Goal: Navigation & Orientation: Find specific page/section

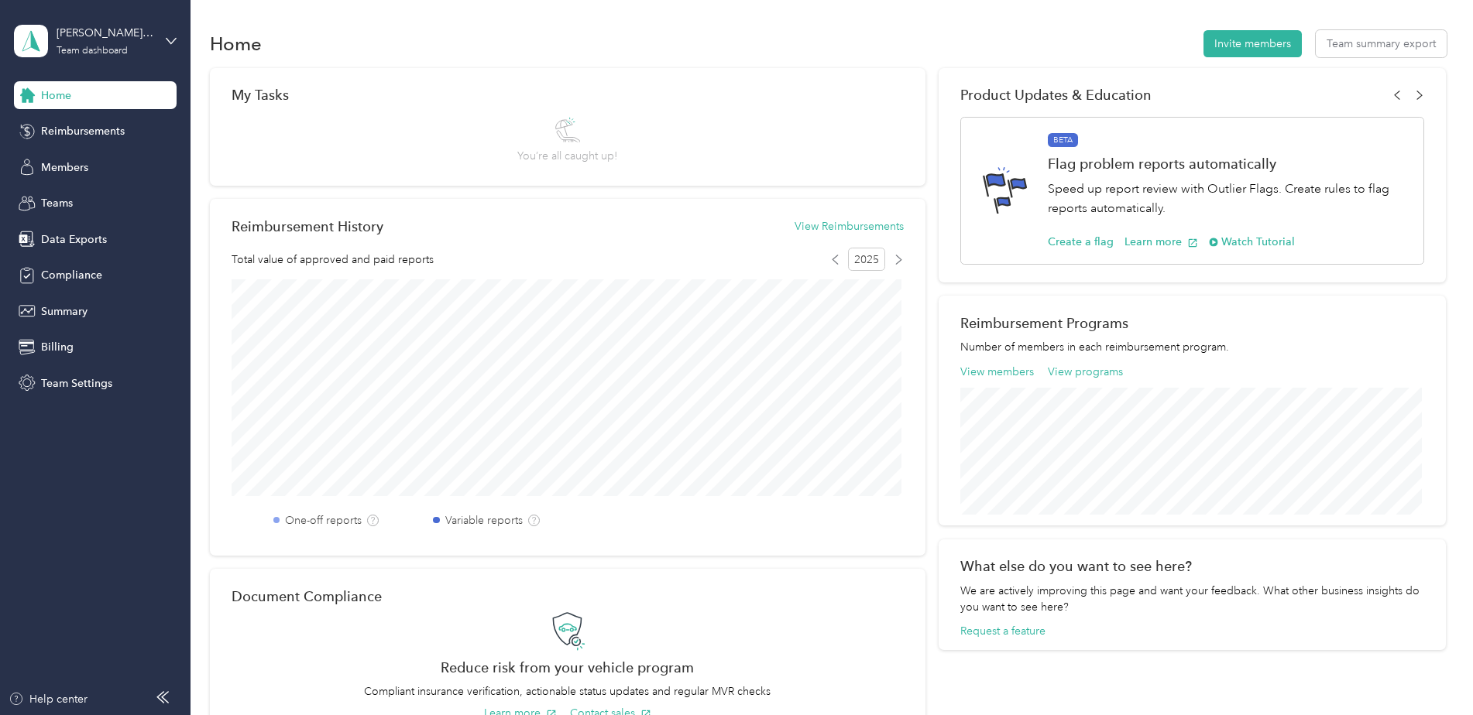
click at [68, 144] on div "Reimbursements" at bounding box center [95, 132] width 163 height 28
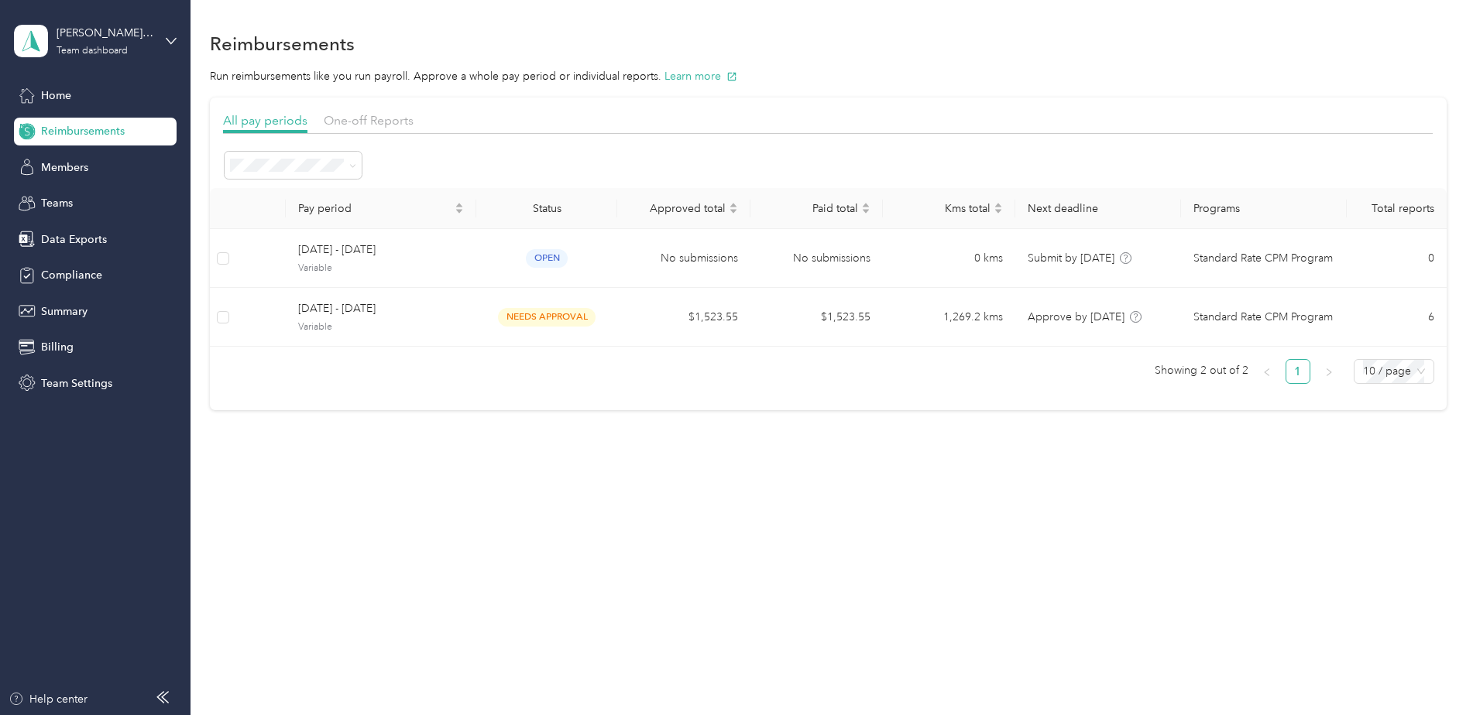
click at [364, 129] on div "One-off Reports" at bounding box center [369, 121] width 90 height 19
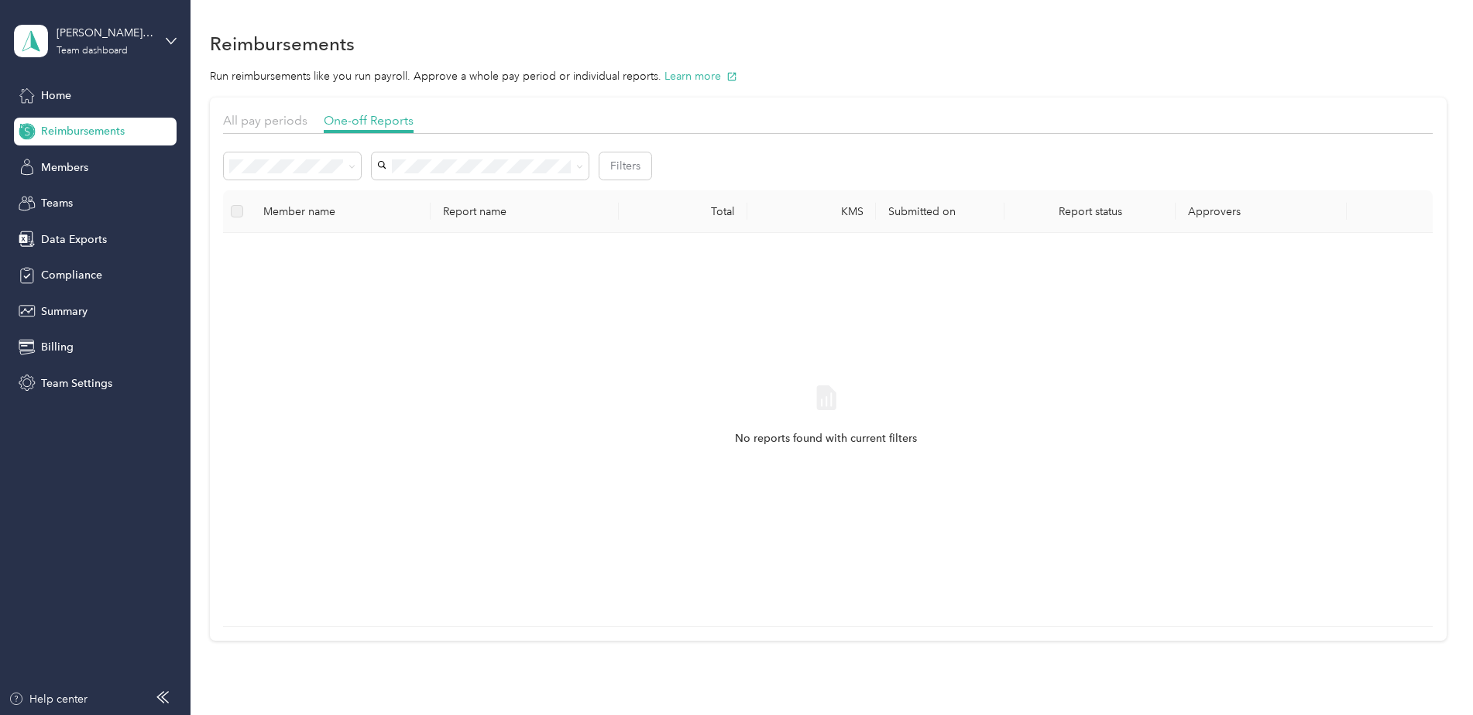
click at [280, 127] on span "All pay periods" at bounding box center [265, 120] width 84 height 15
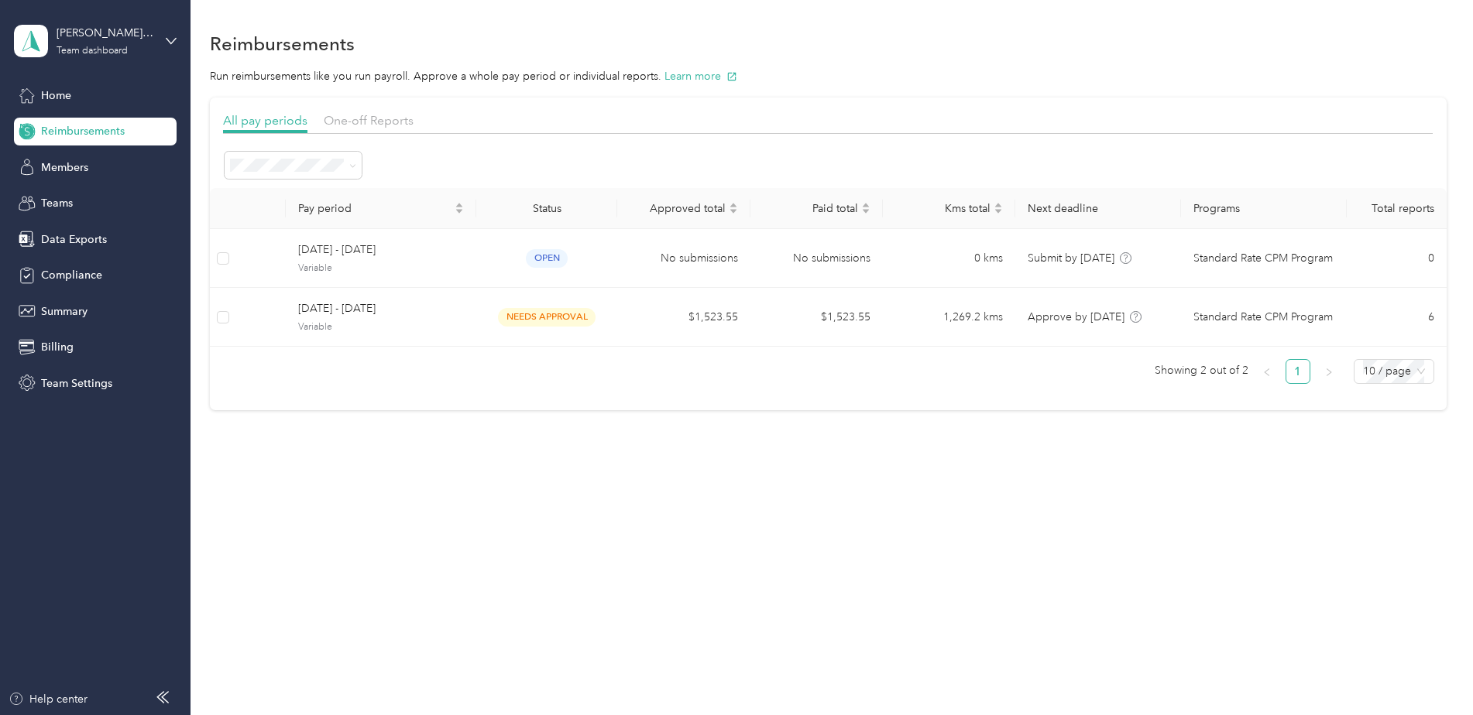
click at [104, 201] on div "Teams" at bounding box center [95, 204] width 163 height 28
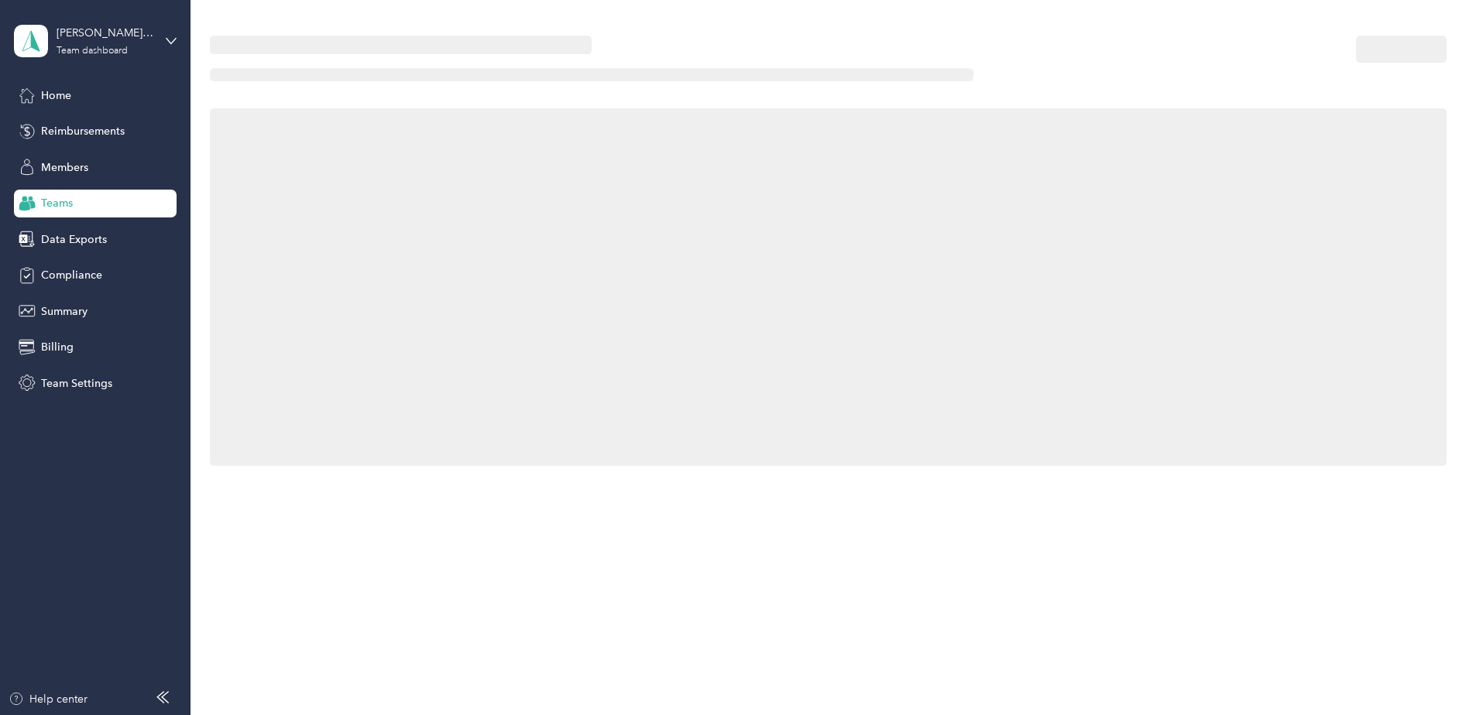
click at [108, 170] on div "Members" at bounding box center [95, 167] width 163 height 28
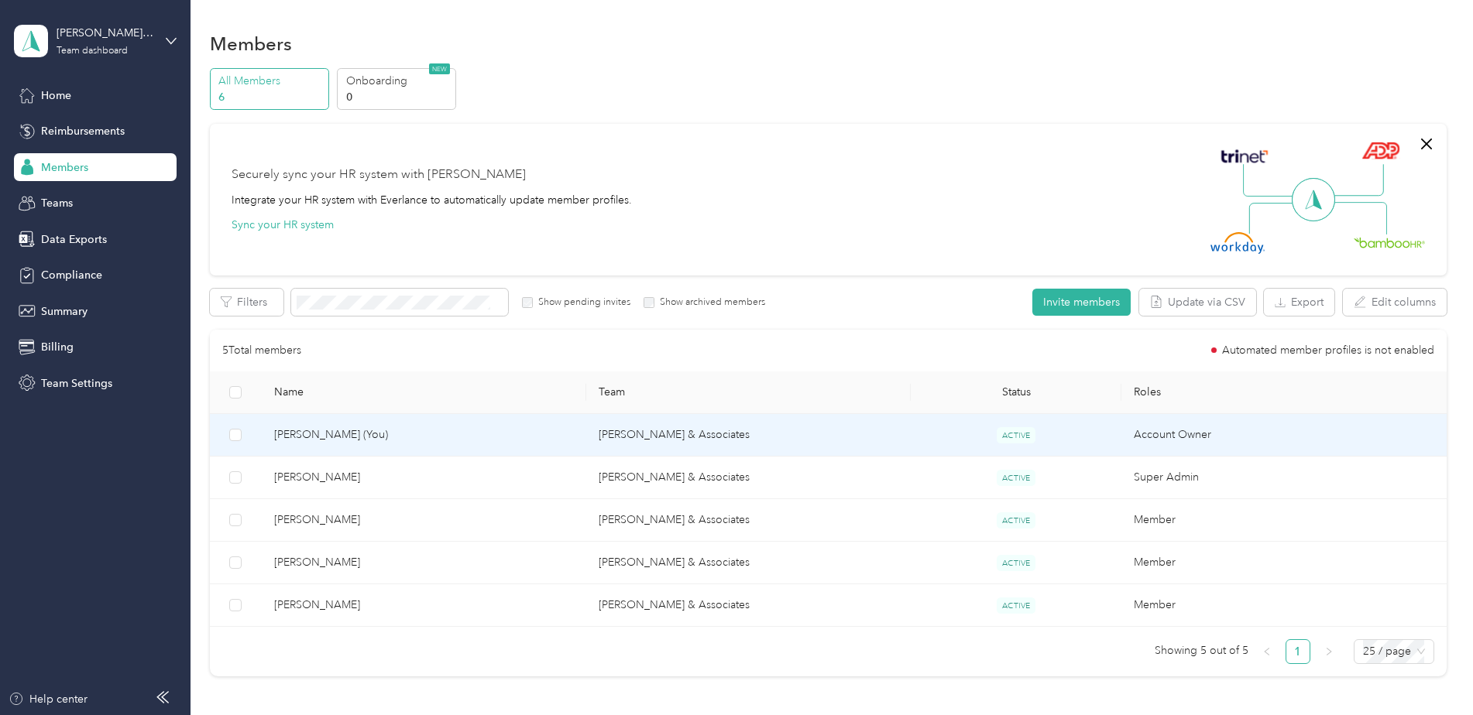
click at [446, 420] on td "[PERSON_NAME] (You)" at bounding box center [424, 435] width 324 height 43
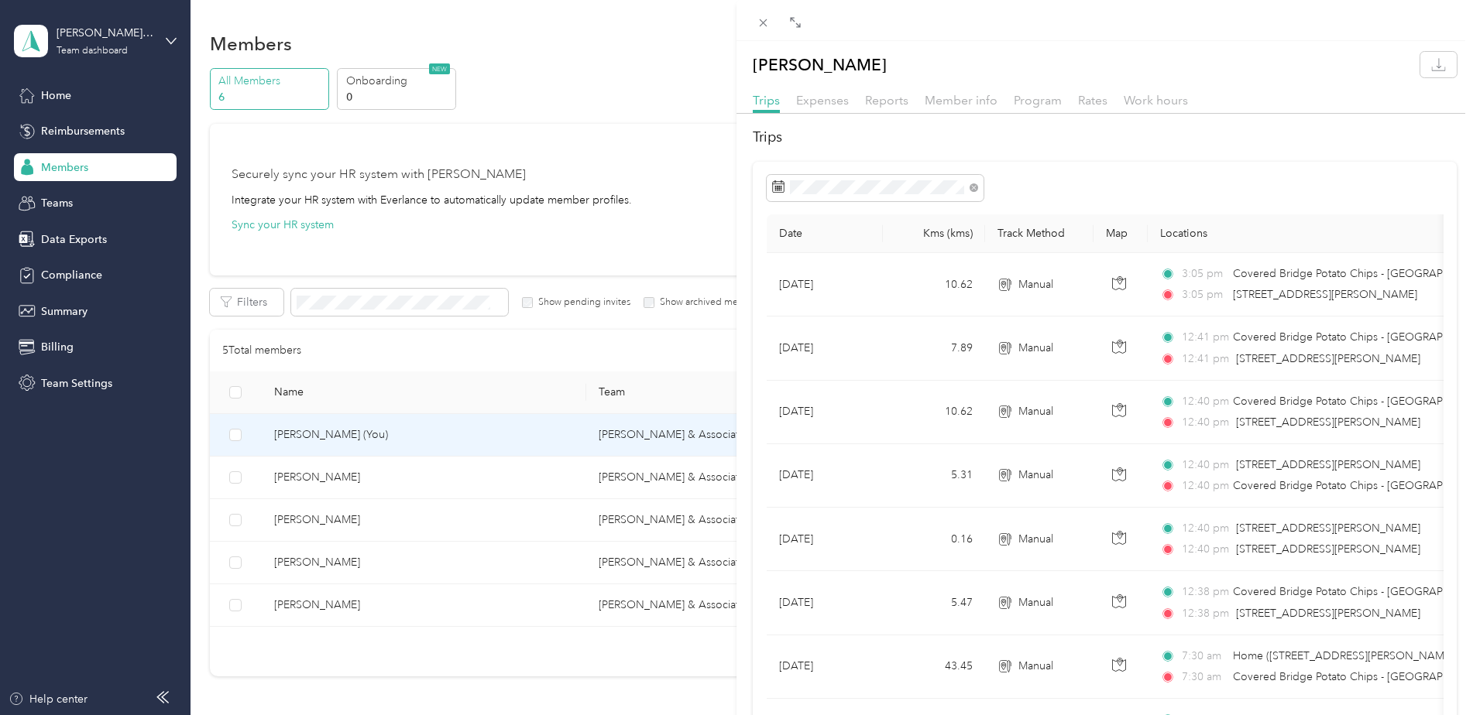
click at [874, 107] on span "Reports" at bounding box center [886, 100] width 43 height 15
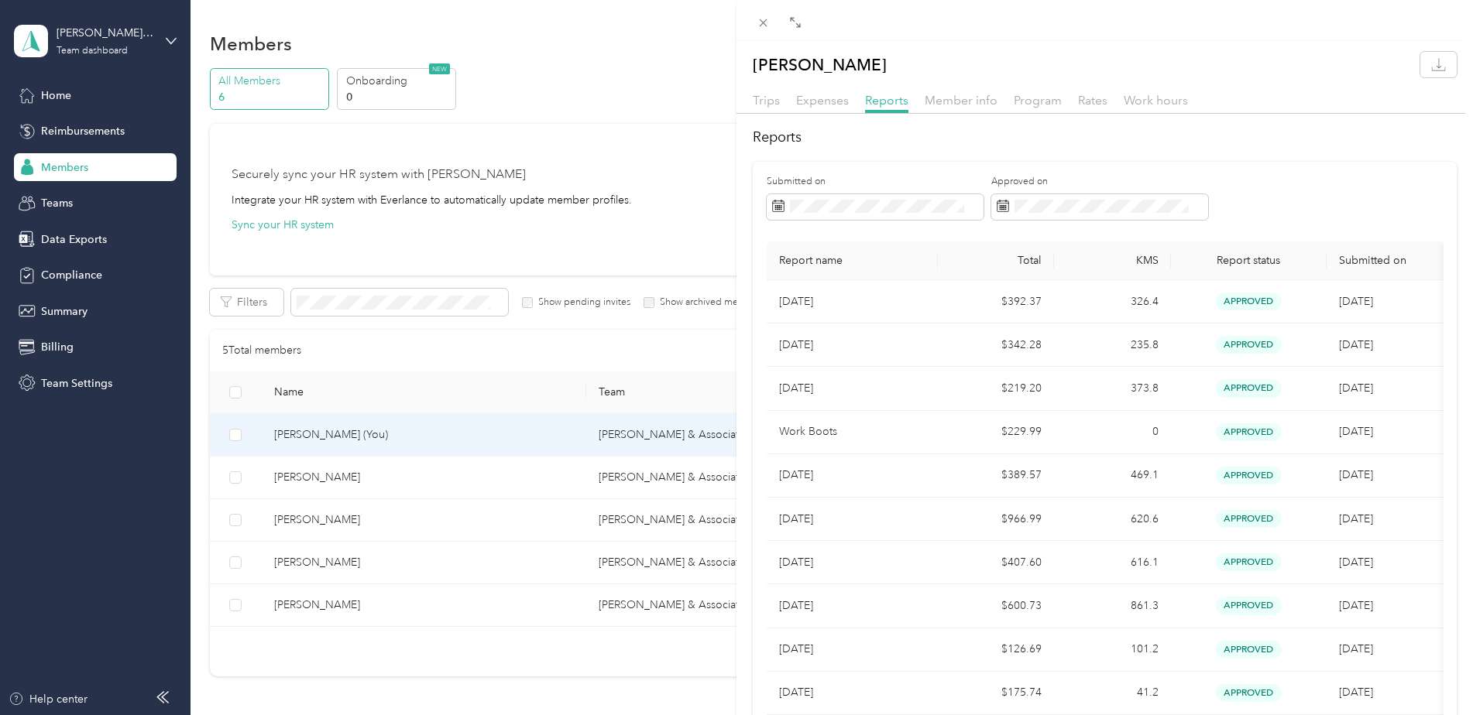
click at [324, 484] on div "[PERSON_NAME] Trips Expenses Reports Member info Program Rates Work hours Repor…" at bounding box center [736, 357] width 1473 height 715
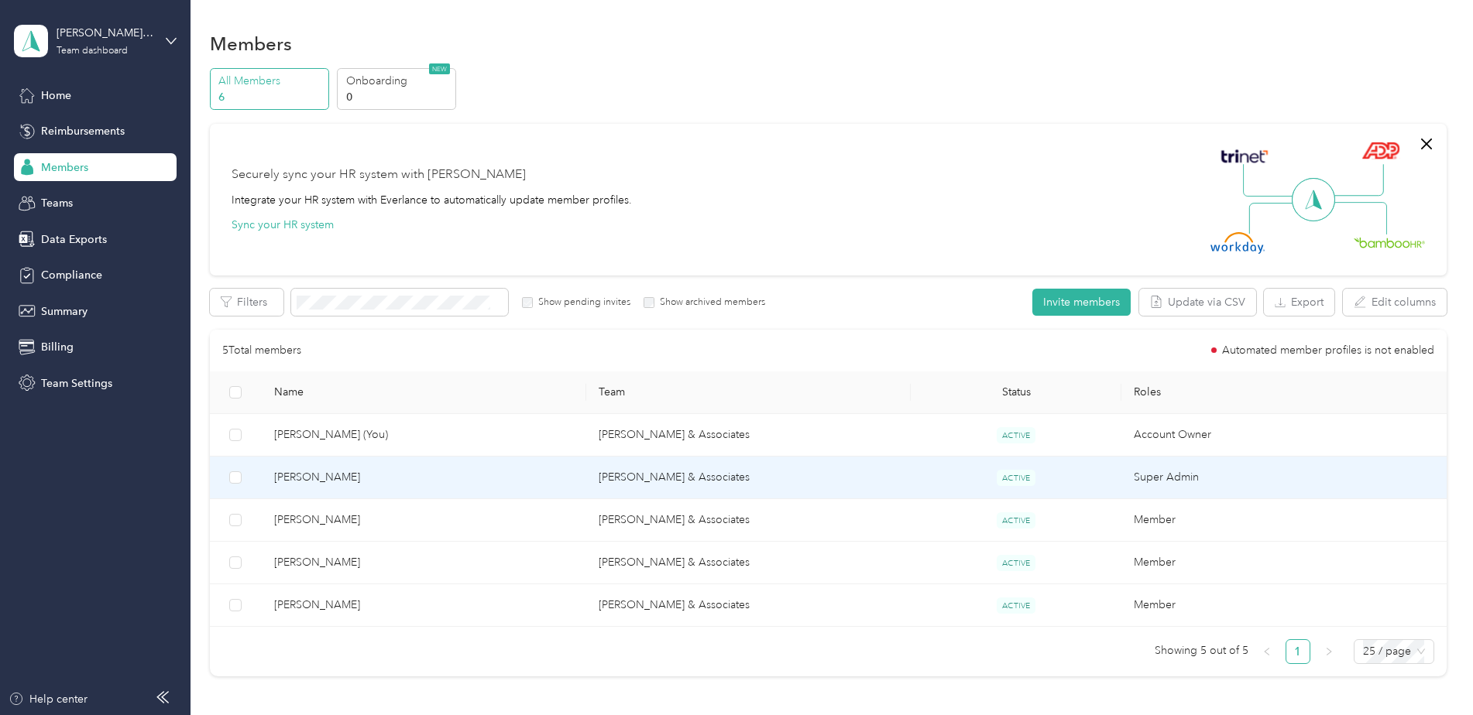
click at [318, 480] on span "[PERSON_NAME]" at bounding box center [424, 477] width 300 height 17
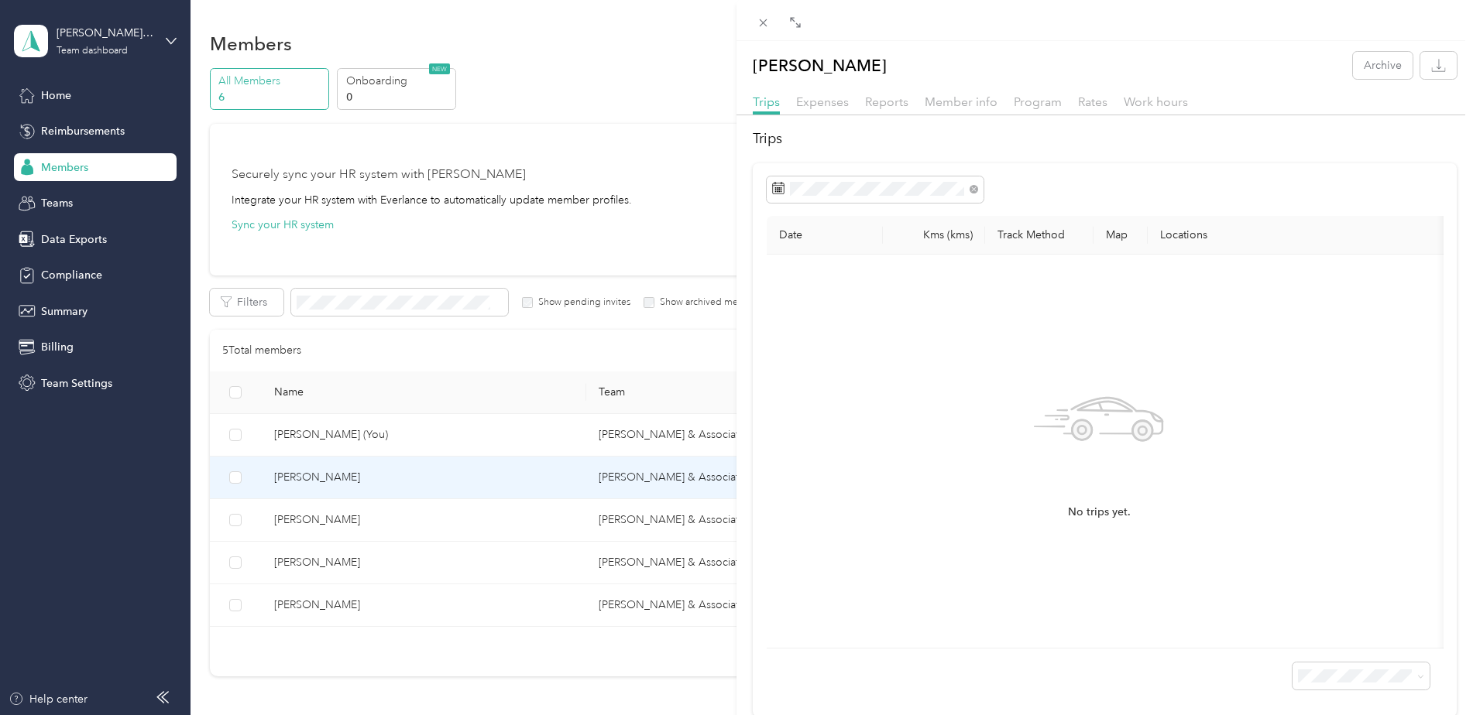
click at [879, 101] on span "Reports" at bounding box center [886, 101] width 43 height 15
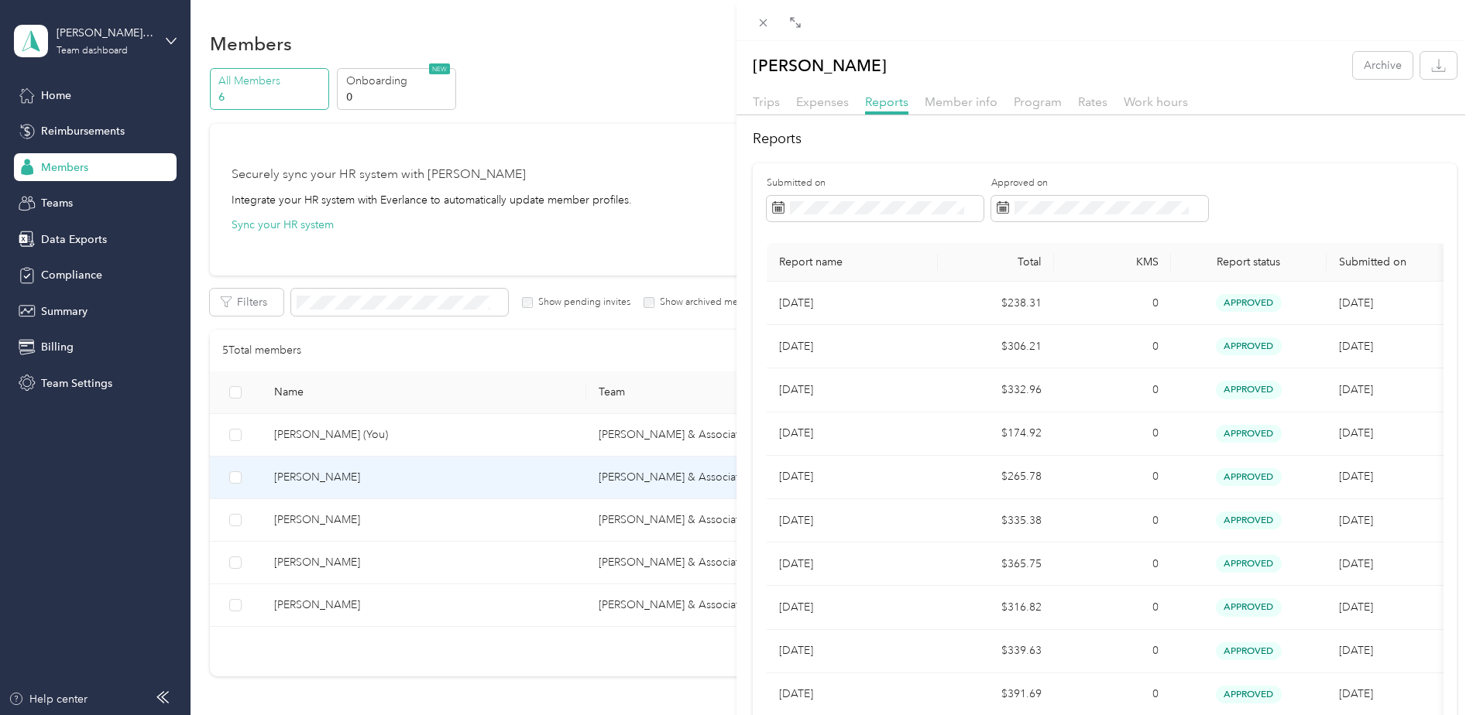
click at [830, 261] on th "Report name" at bounding box center [852, 262] width 171 height 39
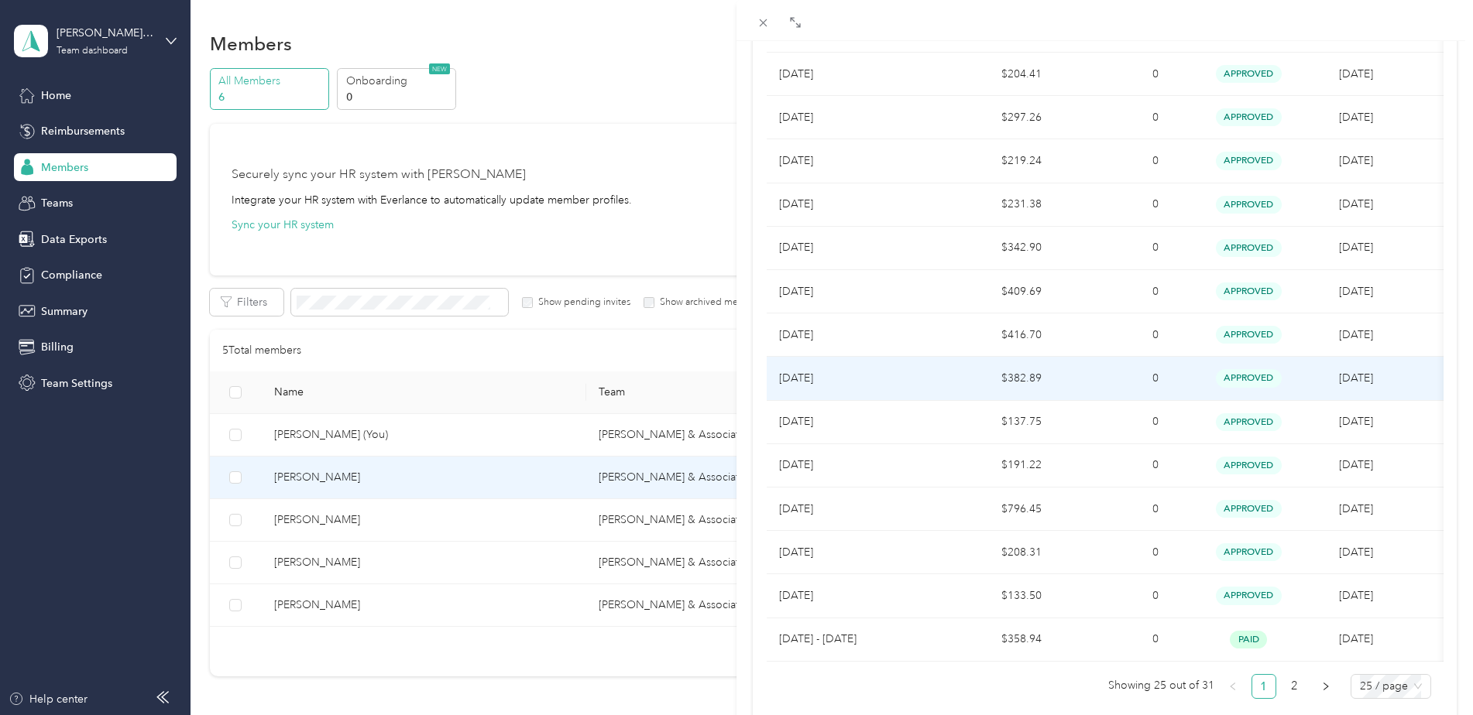
scroll to position [794, 0]
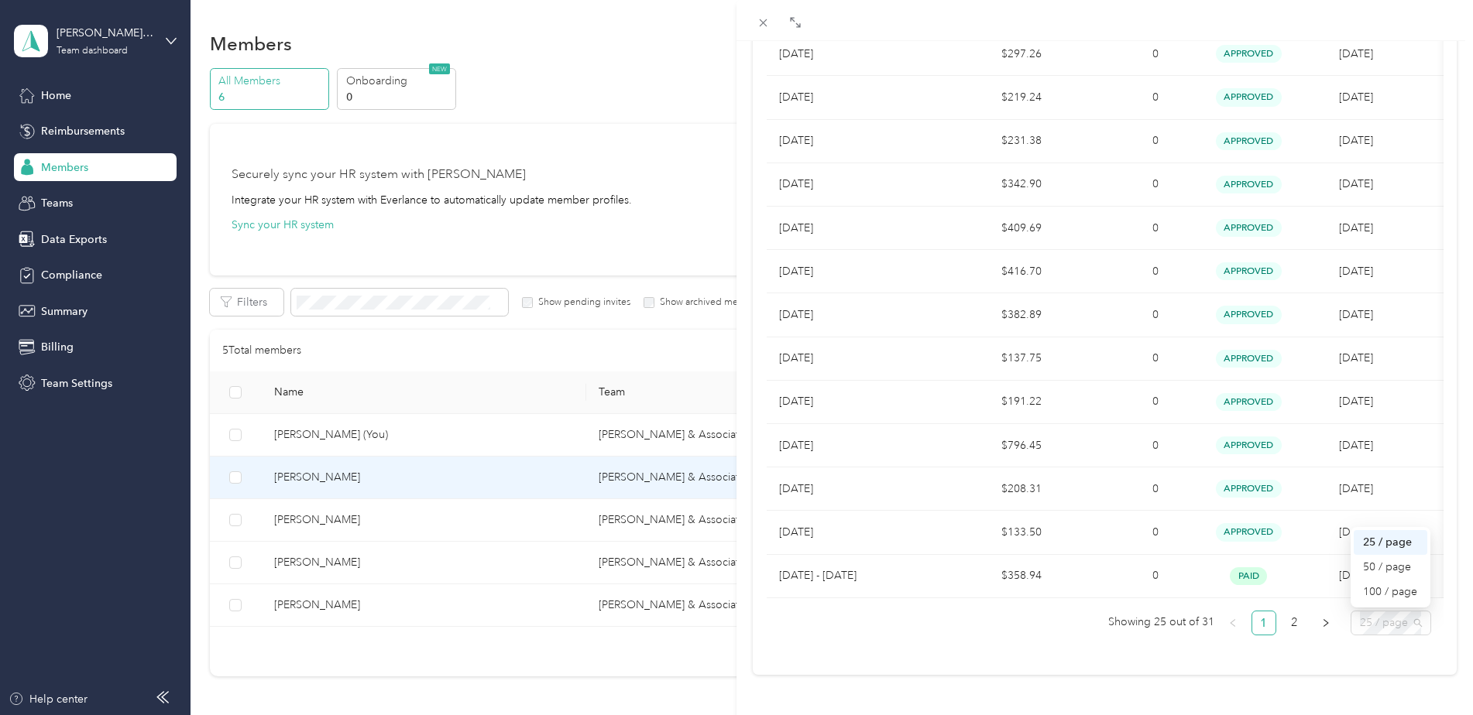
click at [1360, 613] on span "25 / page" at bounding box center [1391, 623] width 62 height 23
click at [1368, 584] on div "100 / page" at bounding box center [1390, 592] width 55 height 17
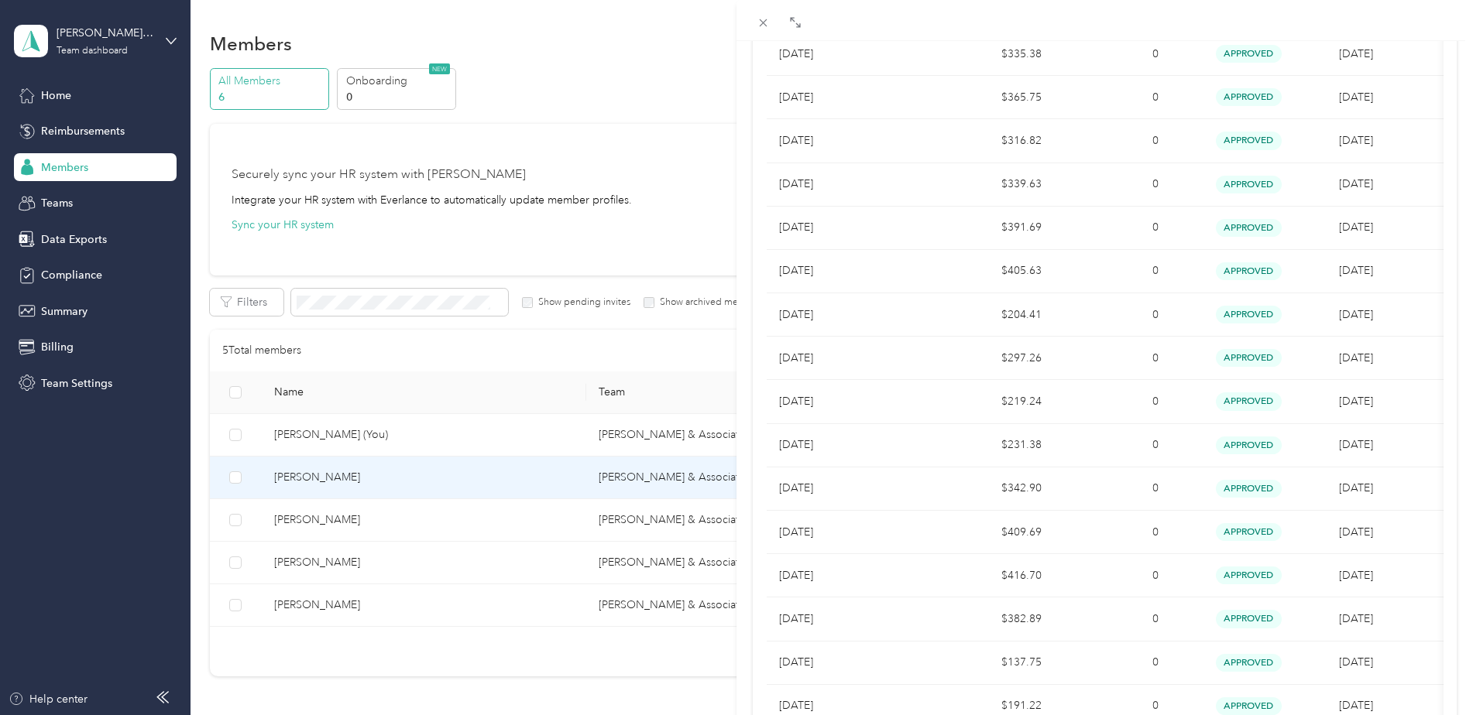
scroll to position [281, 0]
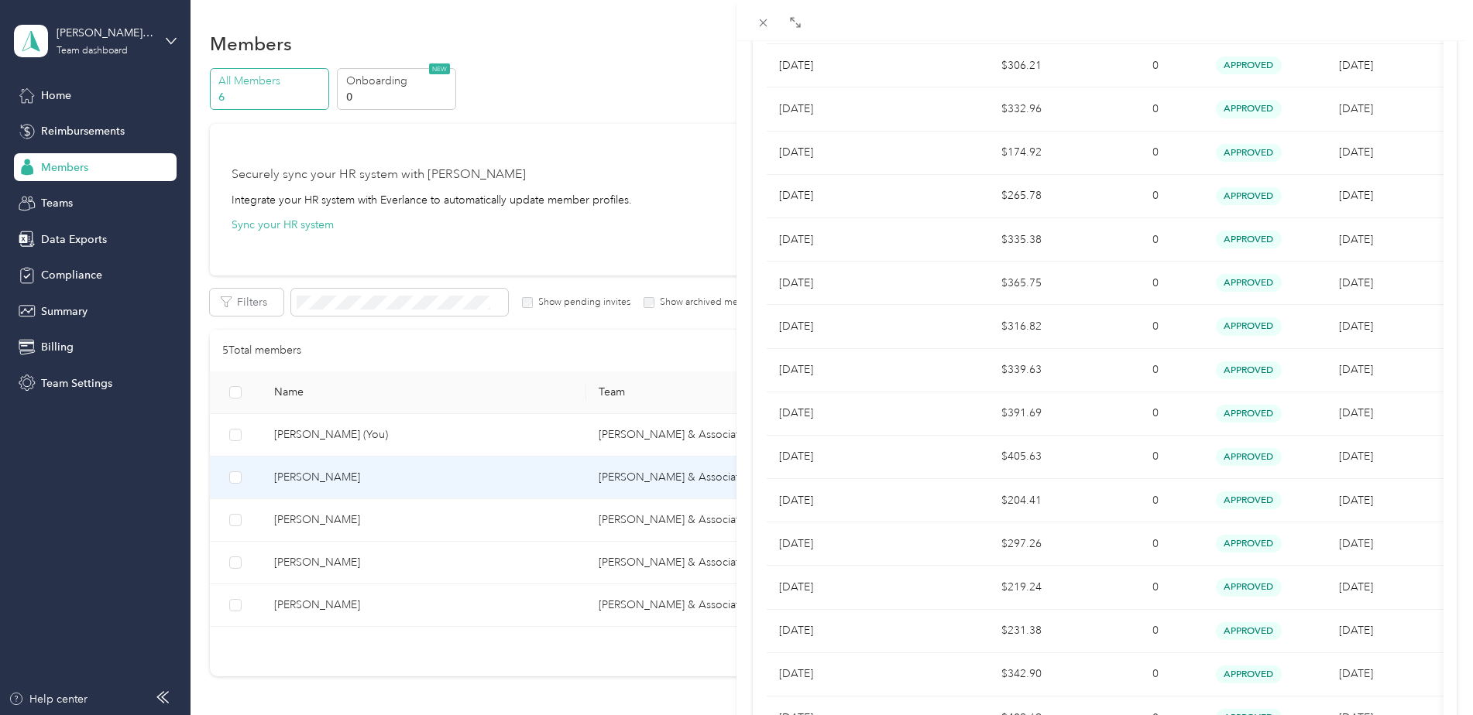
click at [71, 388] on div "[PERSON_NAME] Archive Trips Expenses Reports Member info Program Rates Work hou…" at bounding box center [736, 357] width 1473 height 715
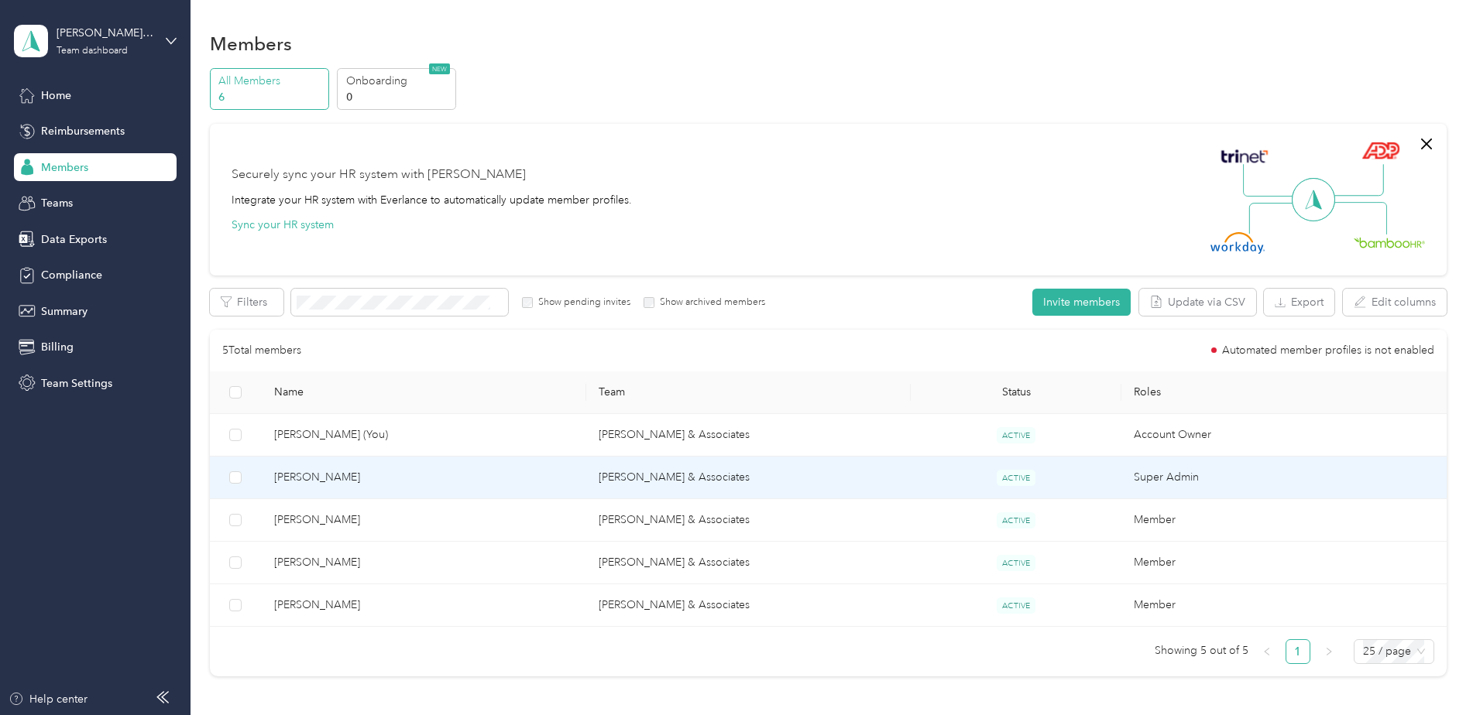
scroll to position [308, 0]
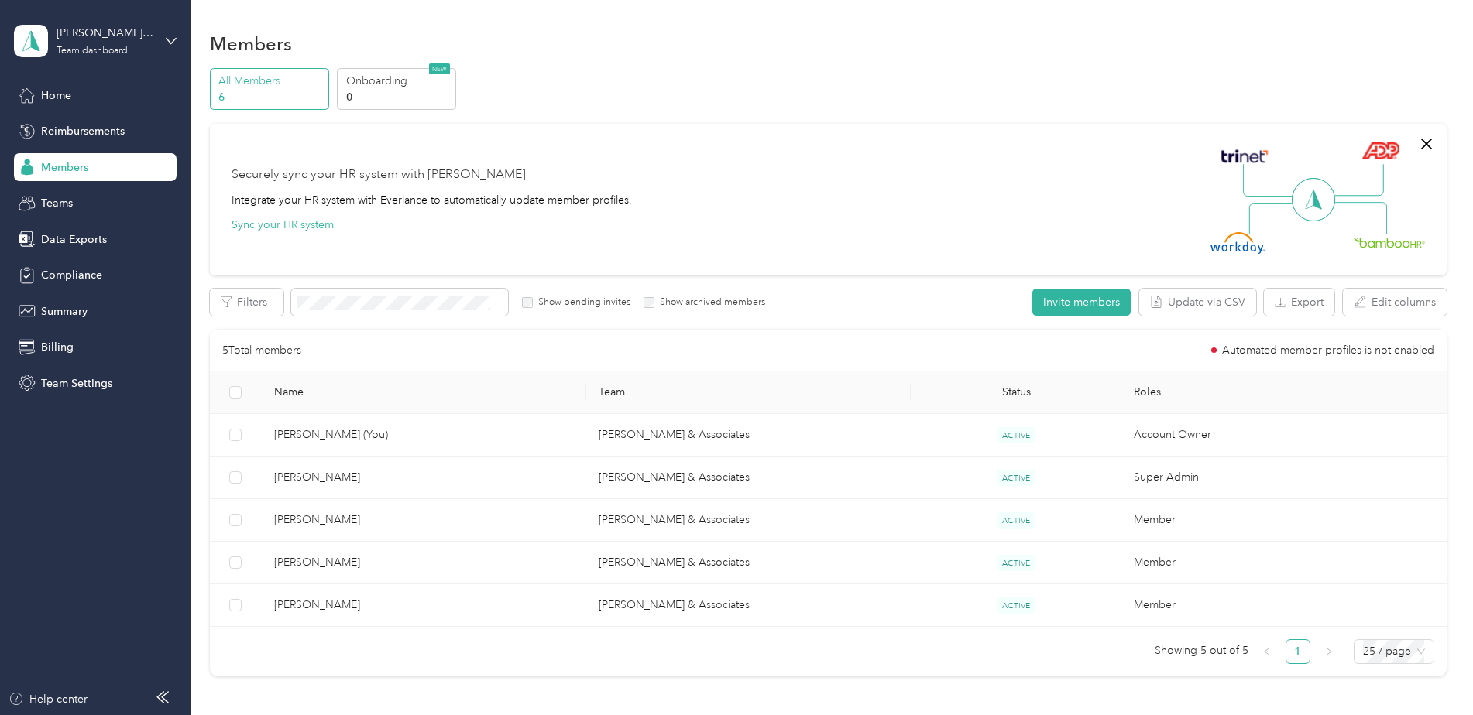
click at [67, 379] on span "Team Settings" at bounding box center [76, 384] width 71 height 16
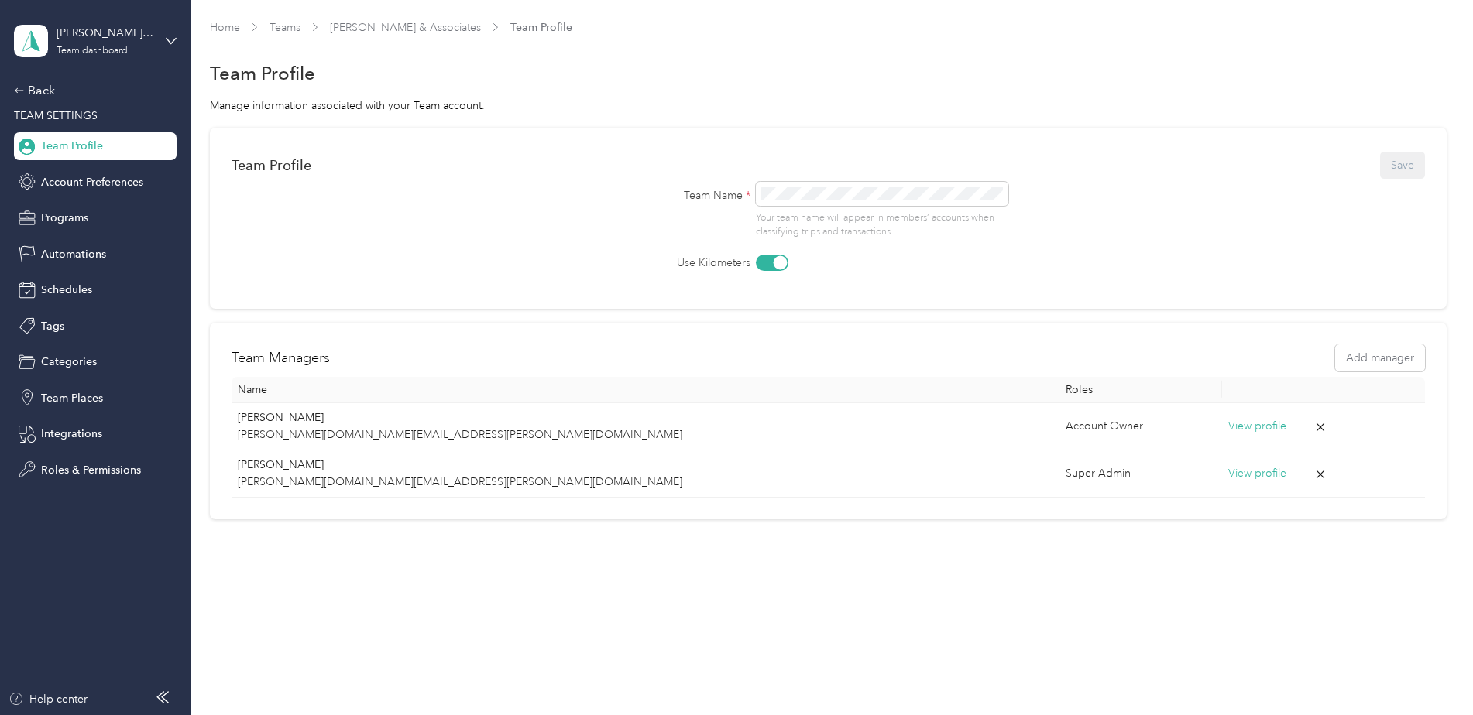
click at [90, 182] on span "Account Preferences" at bounding box center [92, 182] width 102 height 16
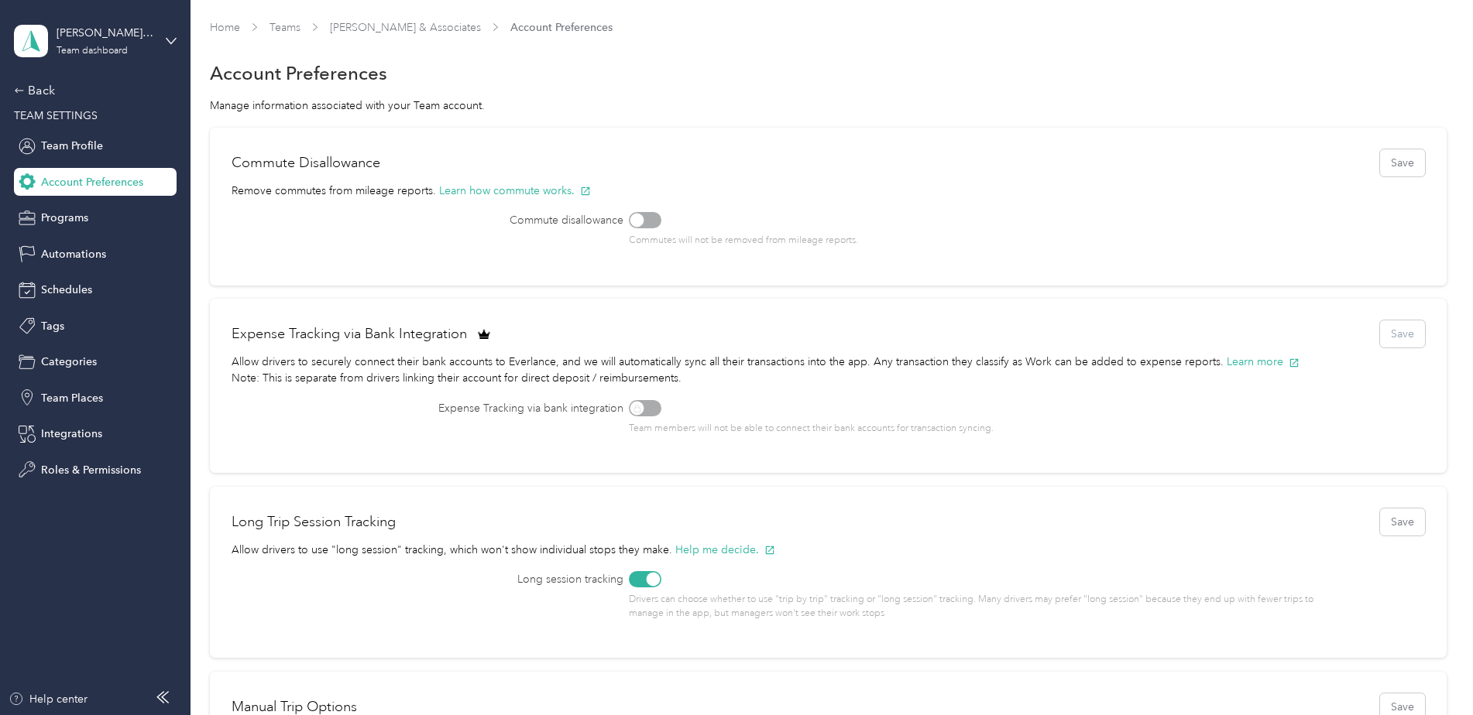
click at [35, 95] on div "Back" at bounding box center [91, 90] width 155 height 19
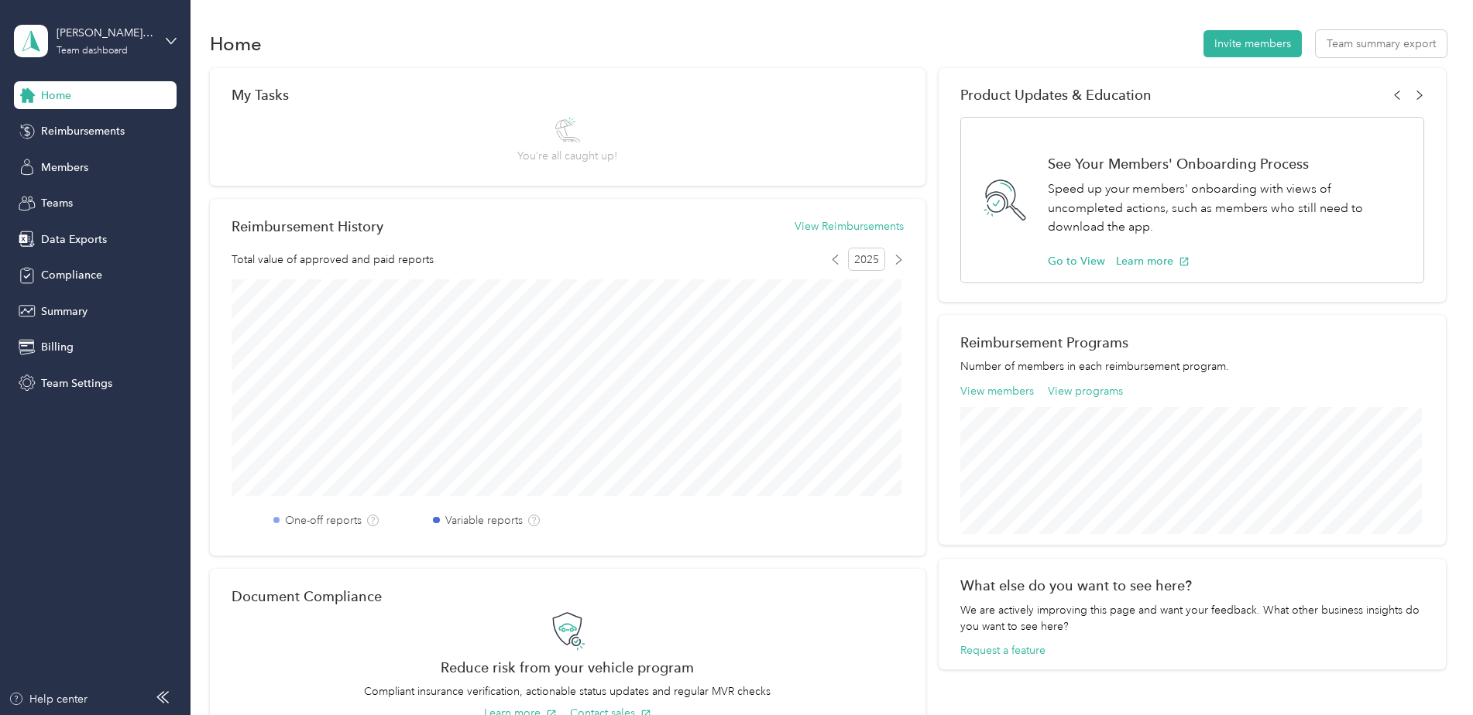
click at [77, 173] on span "Members" at bounding box center [64, 168] width 47 height 16
